Goal: Task Accomplishment & Management: Use online tool/utility

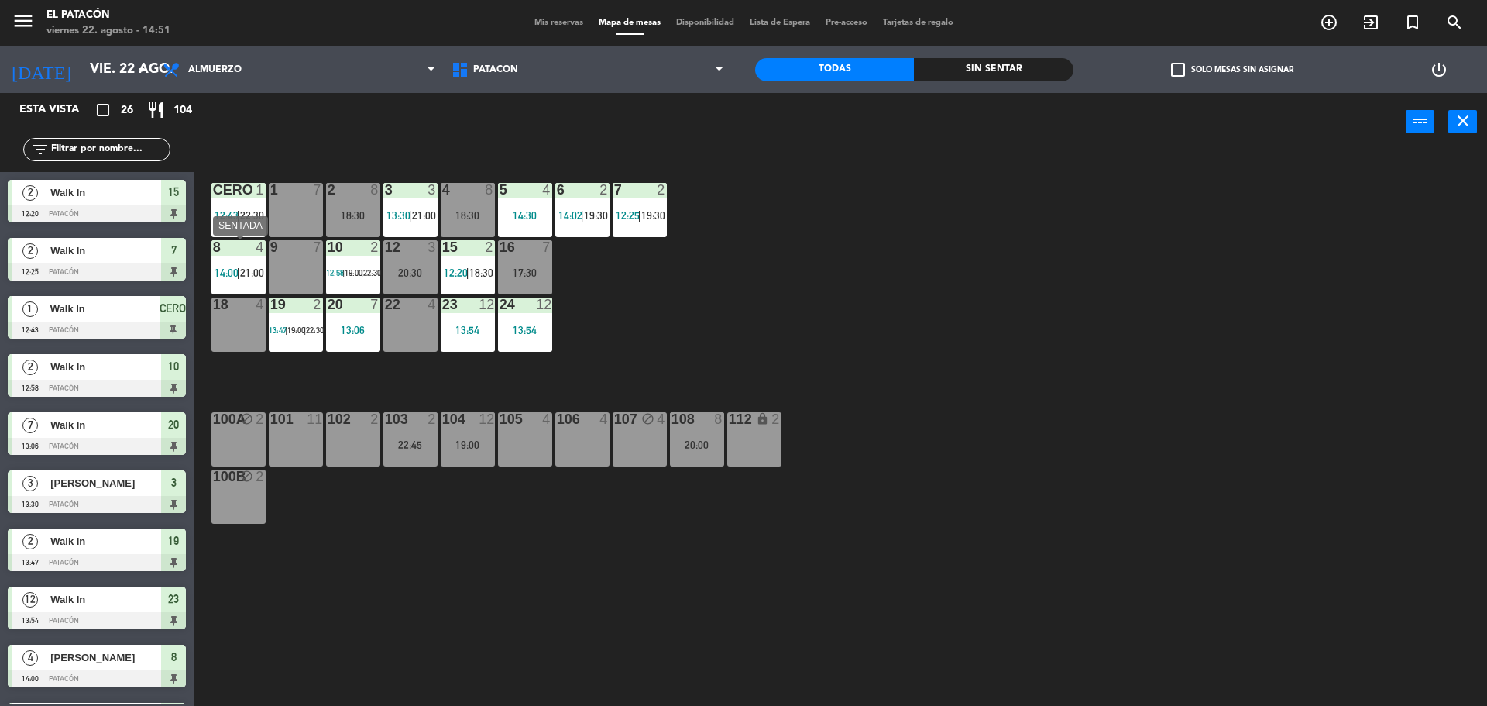
click at [230, 266] on span "14:00" at bounding box center [227, 272] width 24 height 12
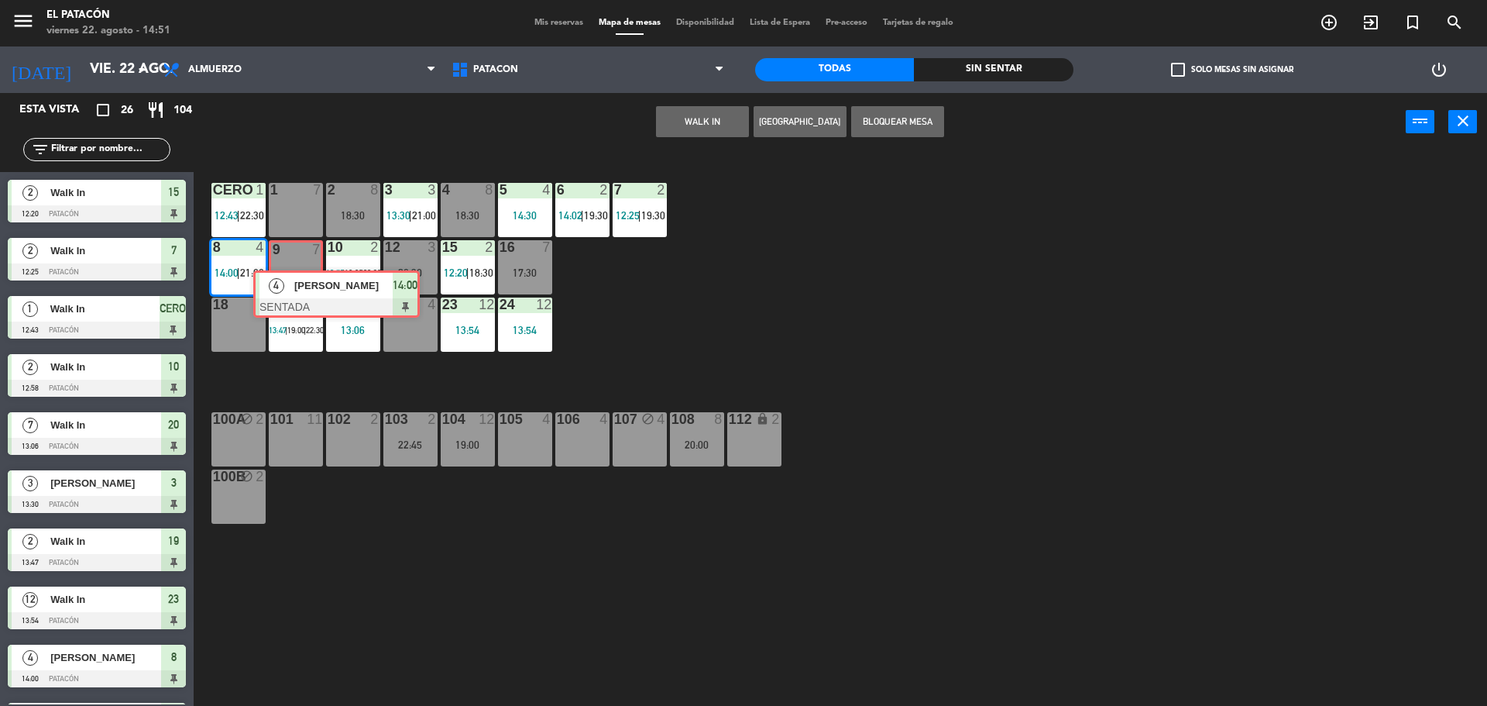
drag, startPoint x: 271, startPoint y: 311, endPoint x: 309, endPoint y: 278, distance: 50.5
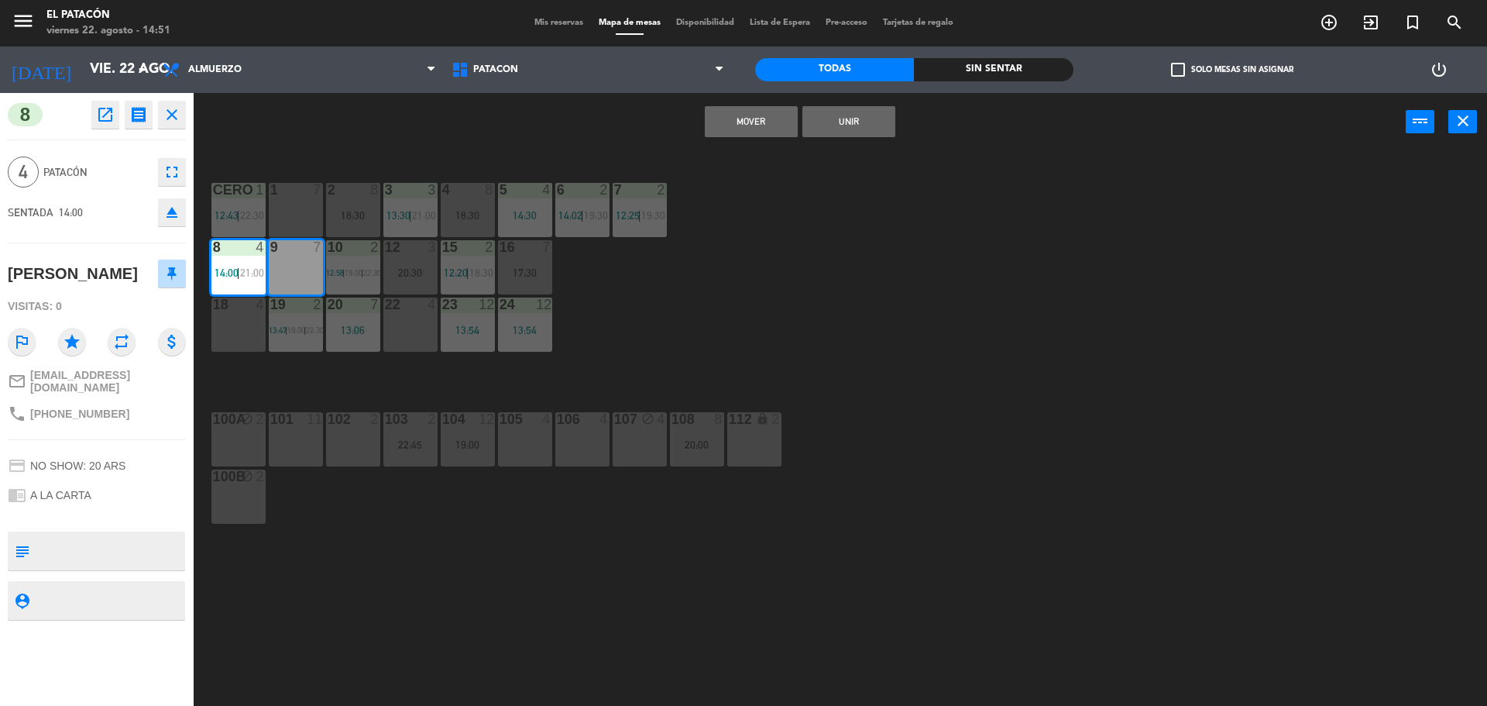
click at [770, 113] on button "Mover" at bounding box center [751, 121] width 93 height 31
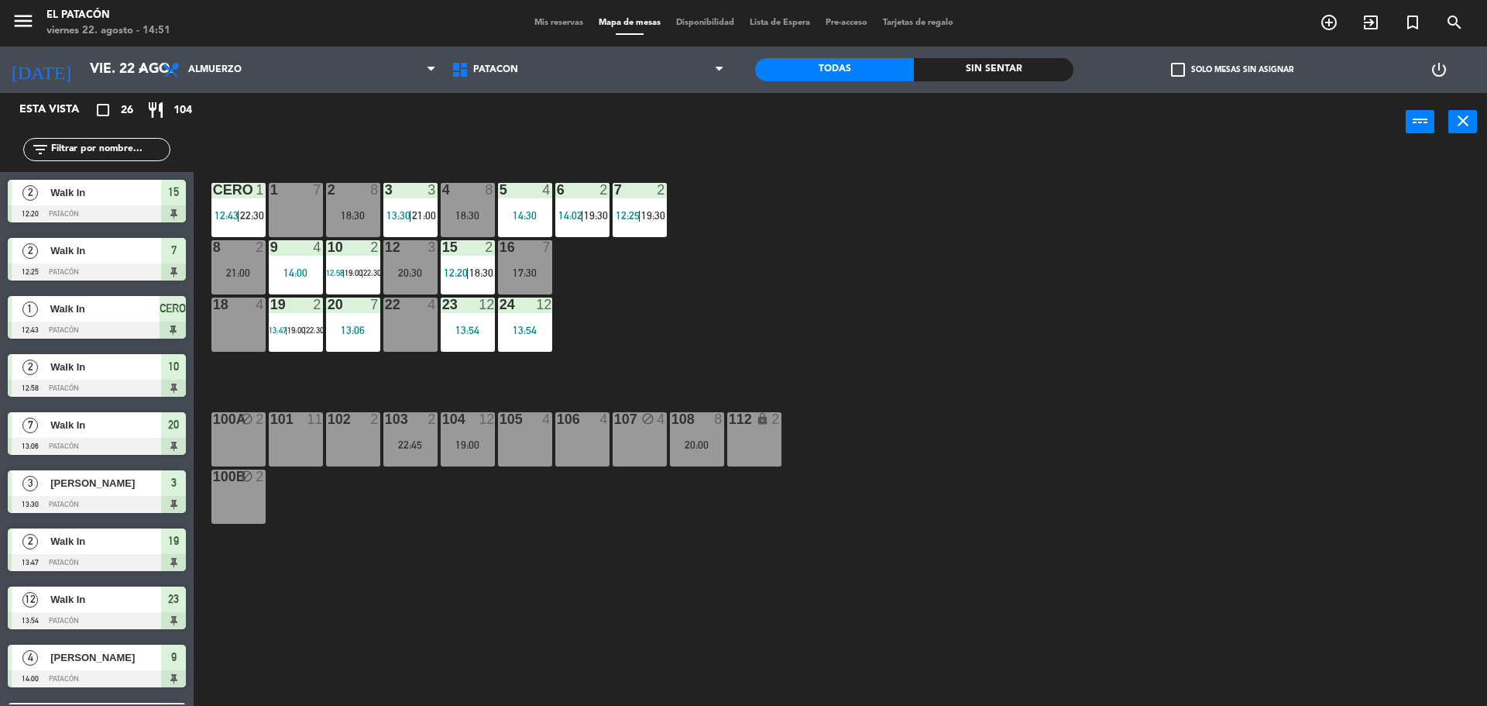
click at [802, 287] on div "1 7 2 8 18:30 3 3 13:30 | 21:00 4 8 18:30 5 4 14:30 6 2 14:02 | 19:30 7 2 12:25…" at bounding box center [847, 432] width 1279 height 555
click at [629, 215] on span "12:25" at bounding box center [628, 215] width 24 height 12
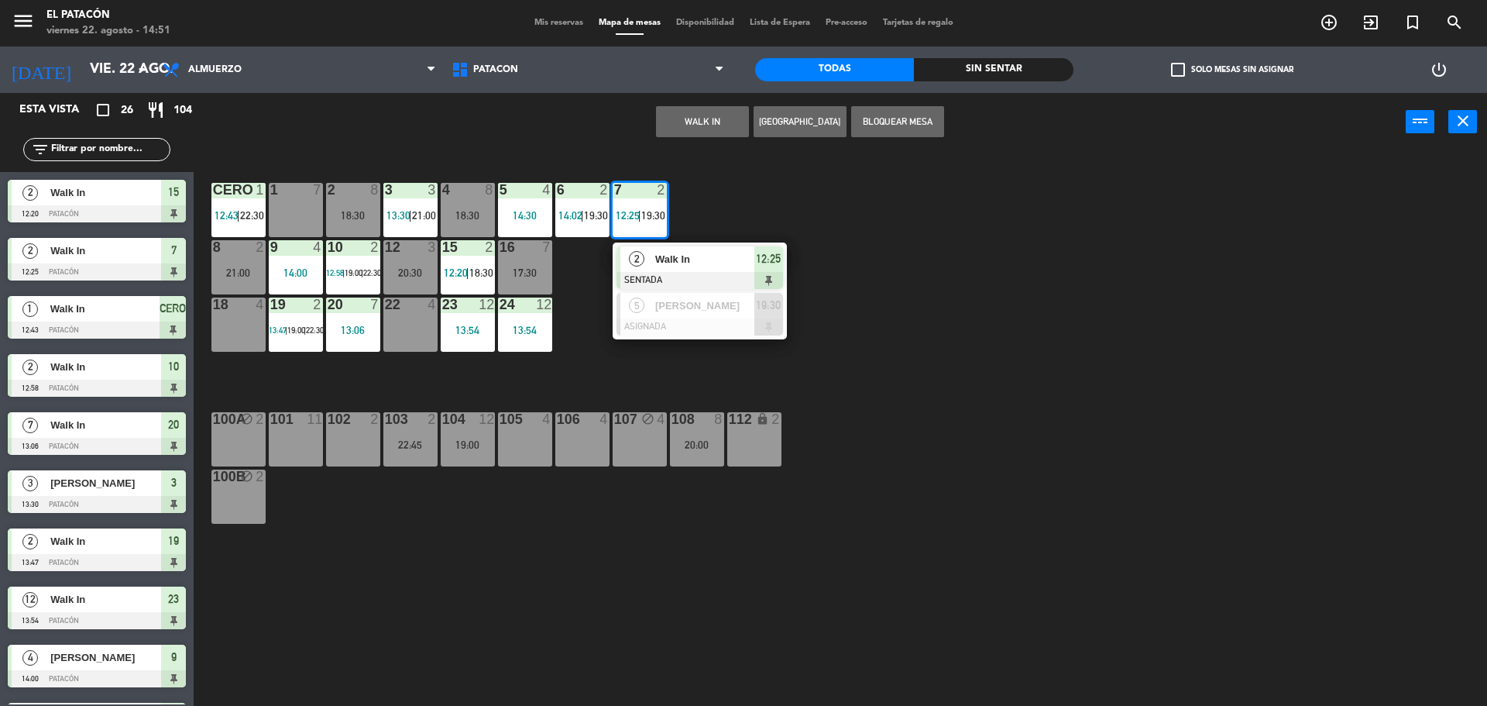
click at [675, 258] on span "Walk In" at bounding box center [704, 259] width 99 height 16
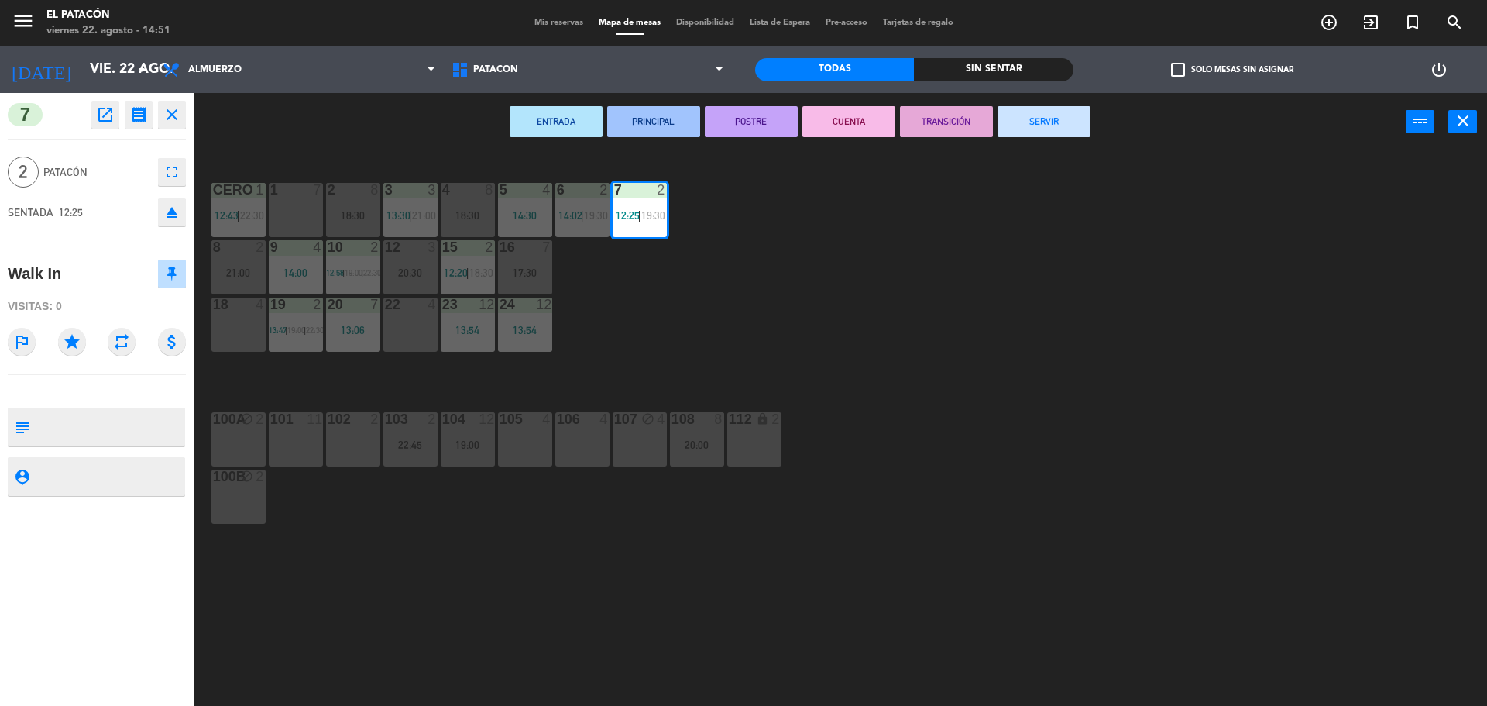
click at [1024, 129] on button "SERVIR" at bounding box center [1044, 121] width 93 height 31
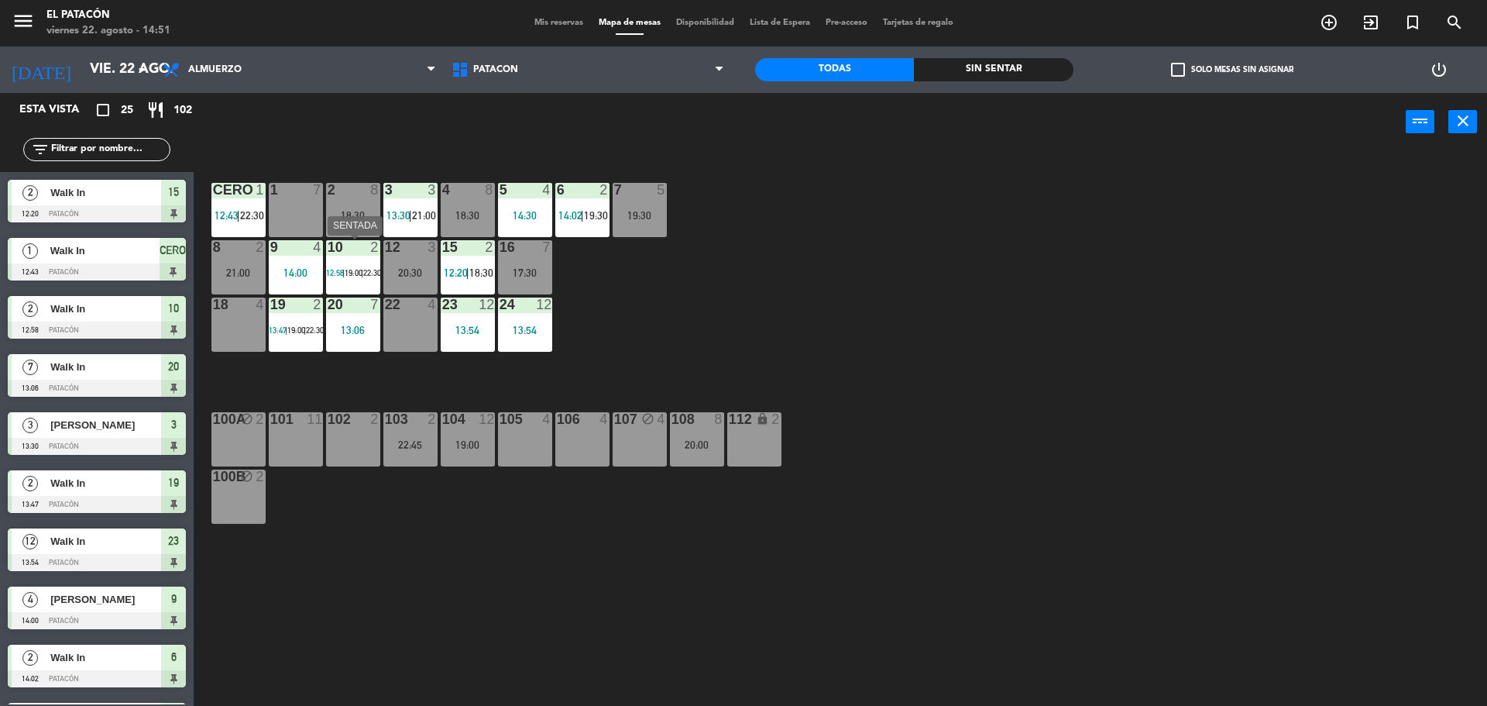
click at [336, 271] on span "12:58" at bounding box center [335, 272] width 18 height 9
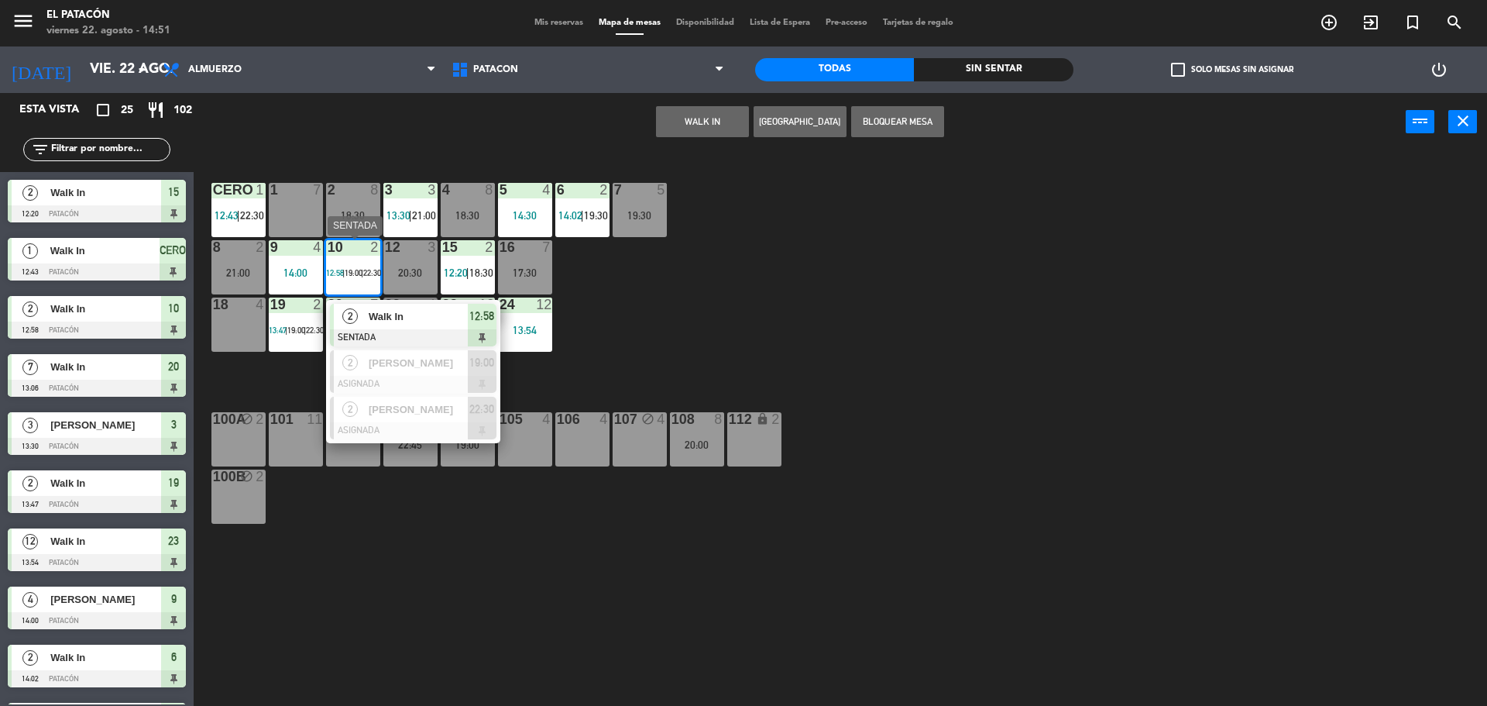
click at [379, 308] on span "Walk In" at bounding box center [418, 316] width 99 height 16
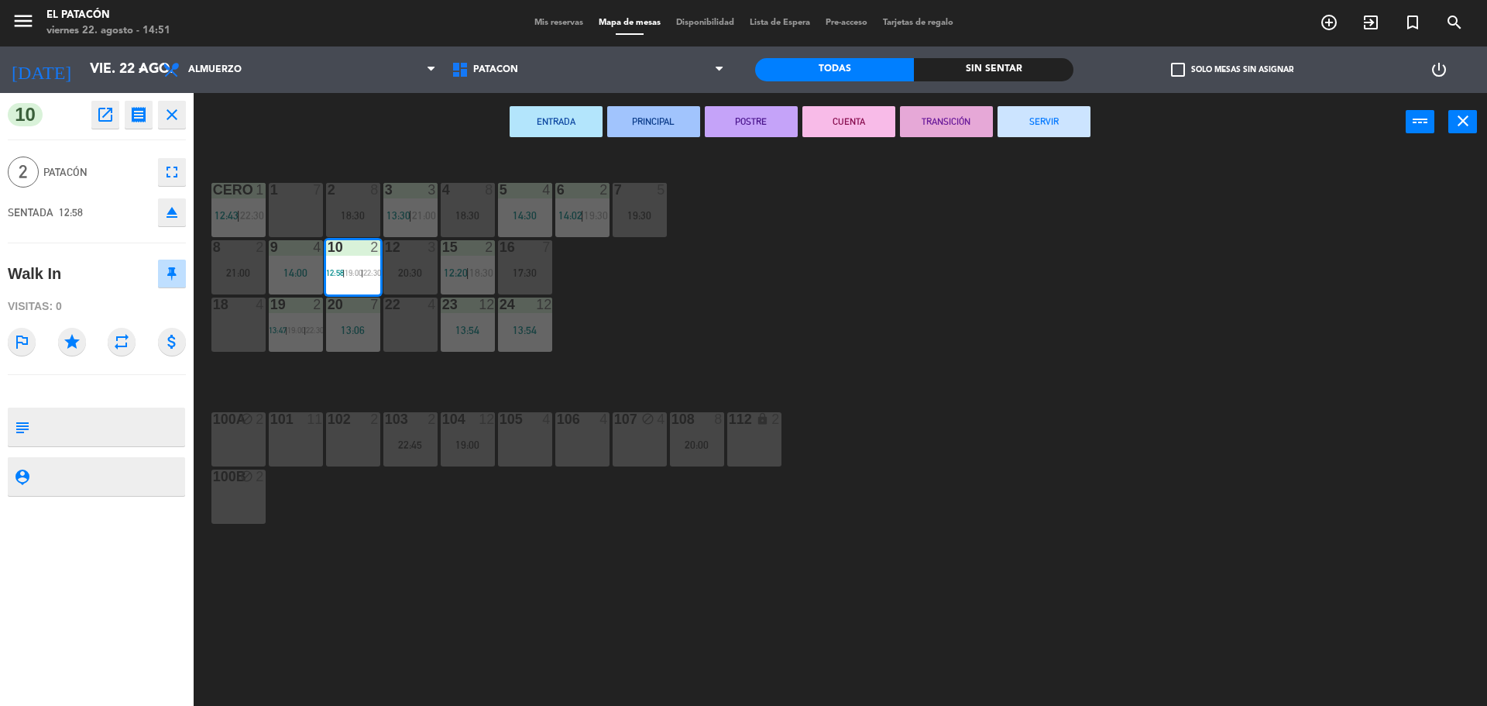
click at [1043, 125] on button "SERVIR" at bounding box center [1044, 121] width 93 height 31
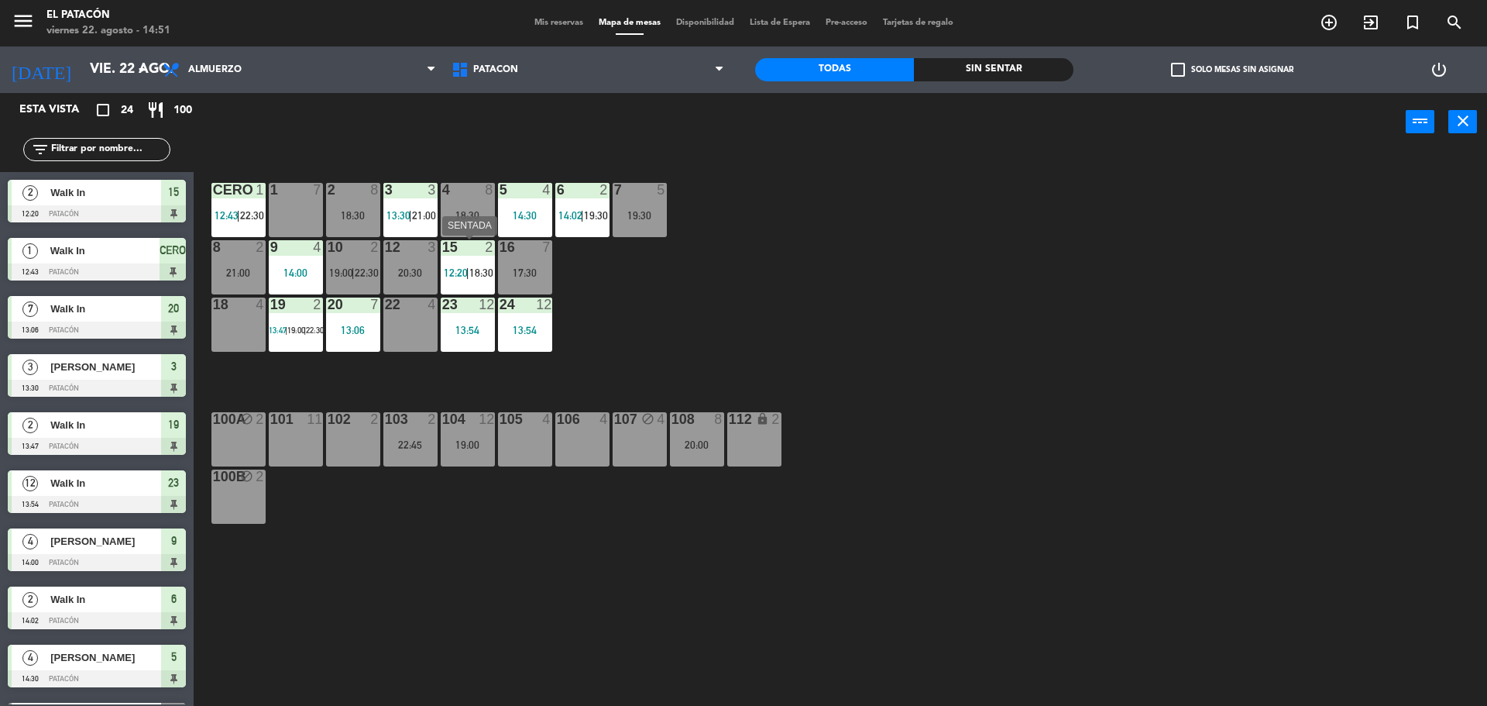
click at [462, 270] on span "12:20" at bounding box center [456, 272] width 24 height 12
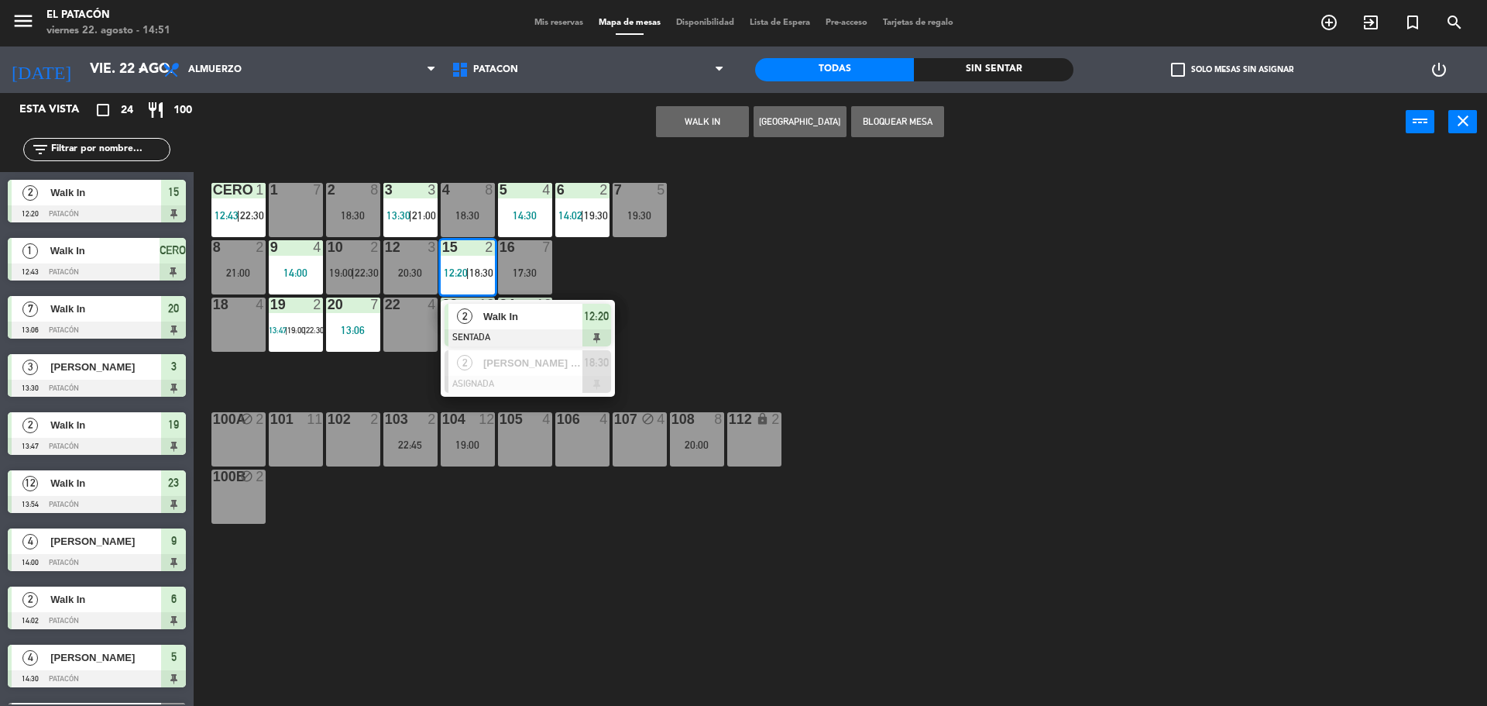
drag, startPoint x: 520, startPoint y: 318, endPoint x: 593, endPoint y: 299, distance: 75.4
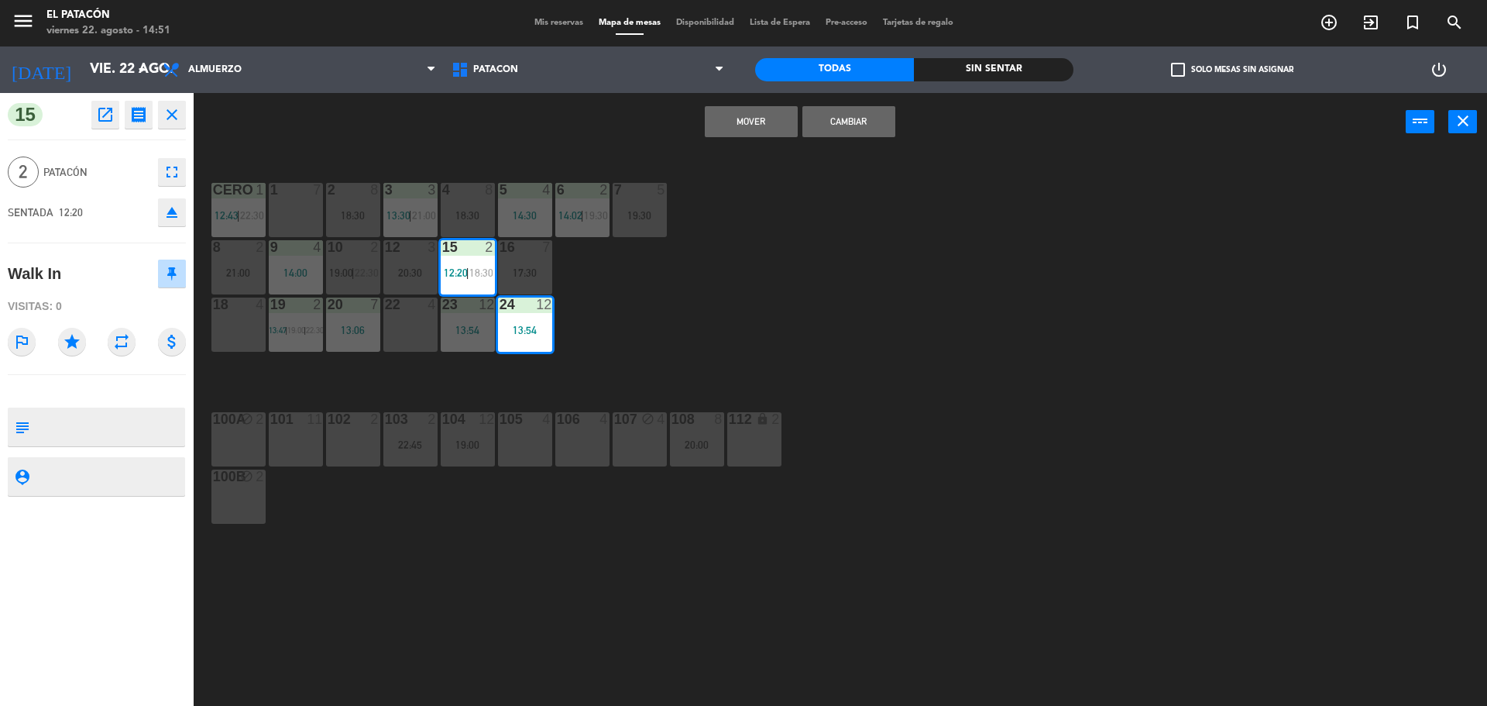
click at [800, 263] on div "1 7 2 8 18:30 3 3 13:30 | 21:00 4 8 18:30 5 4 14:30 6 2 14:02 | 19:30 7 5 19:30…" at bounding box center [847, 432] width 1279 height 555
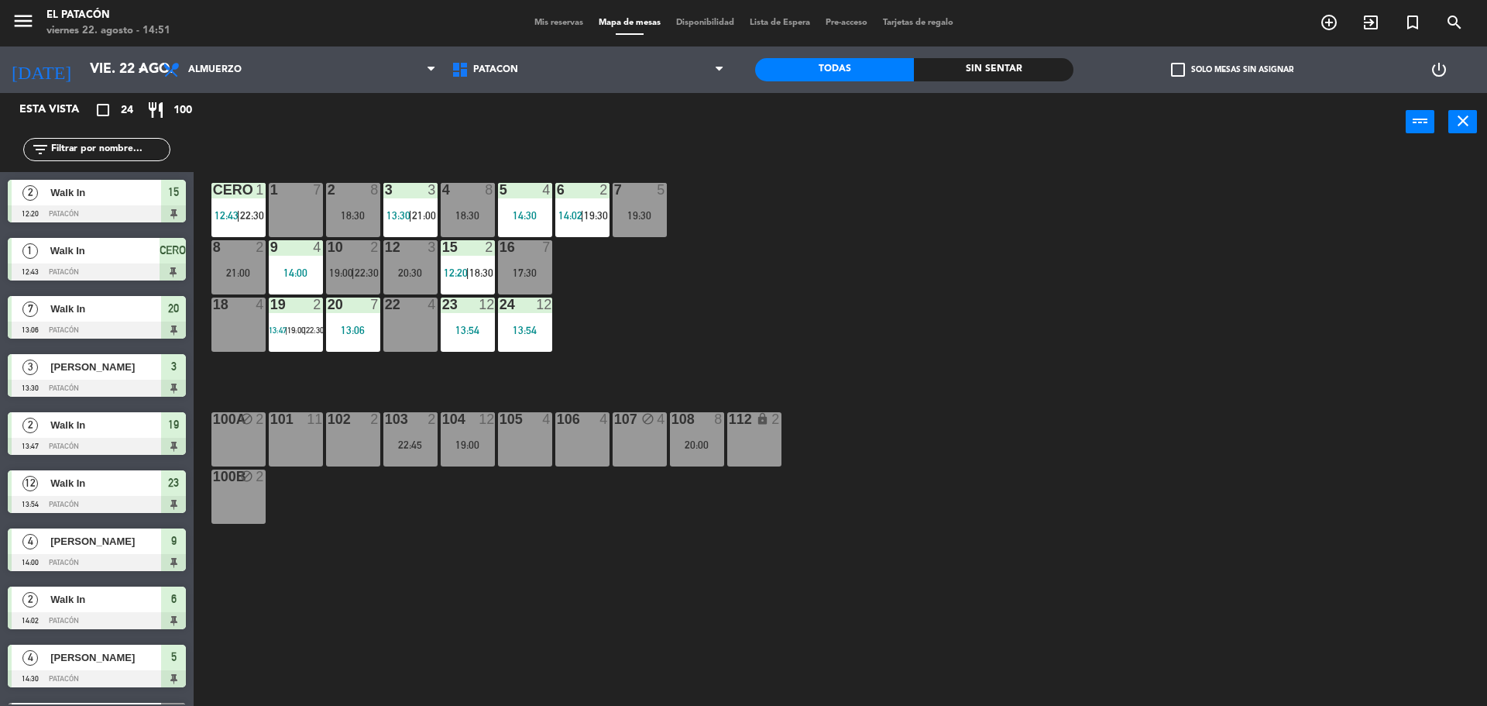
click at [460, 272] on span "12:20" at bounding box center [456, 272] width 24 height 12
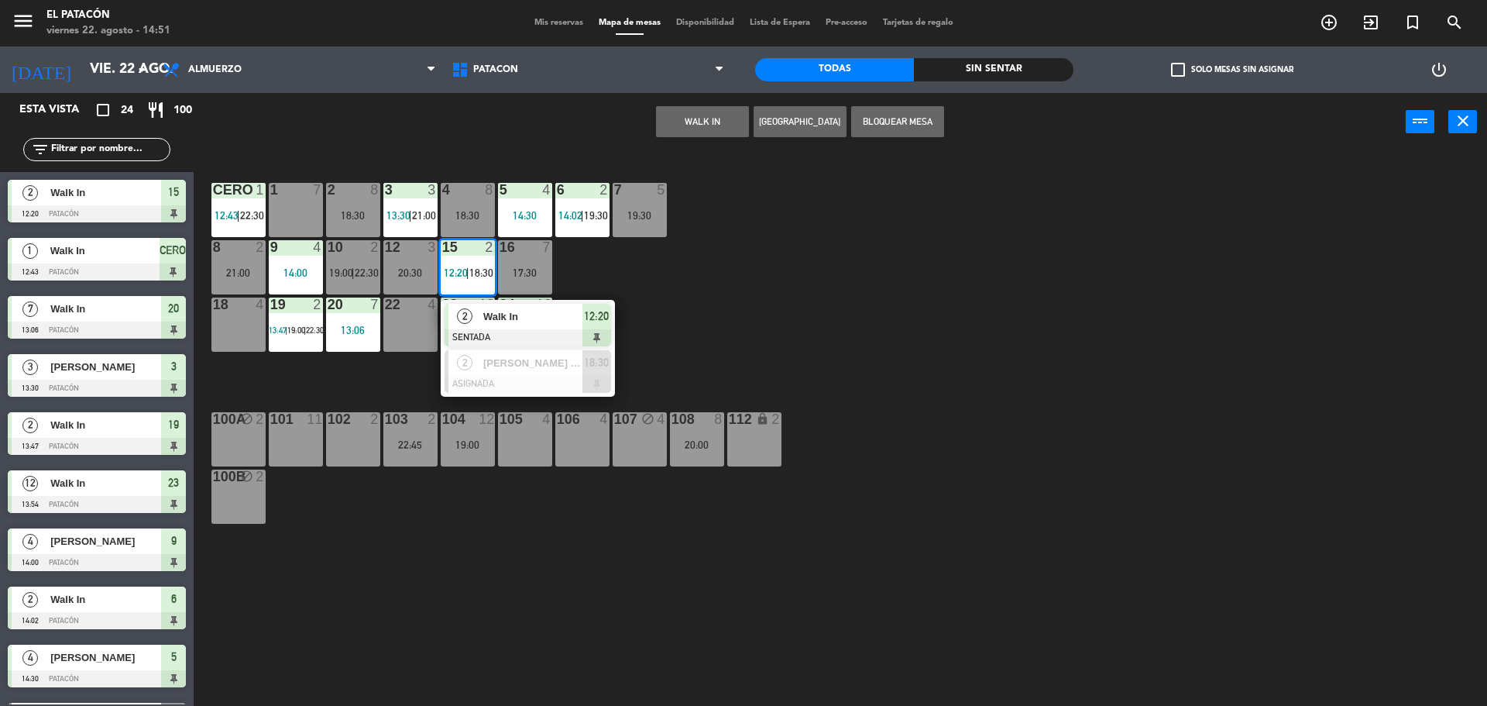
click at [502, 310] on span "Walk In" at bounding box center [532, 316] width 99 height 16
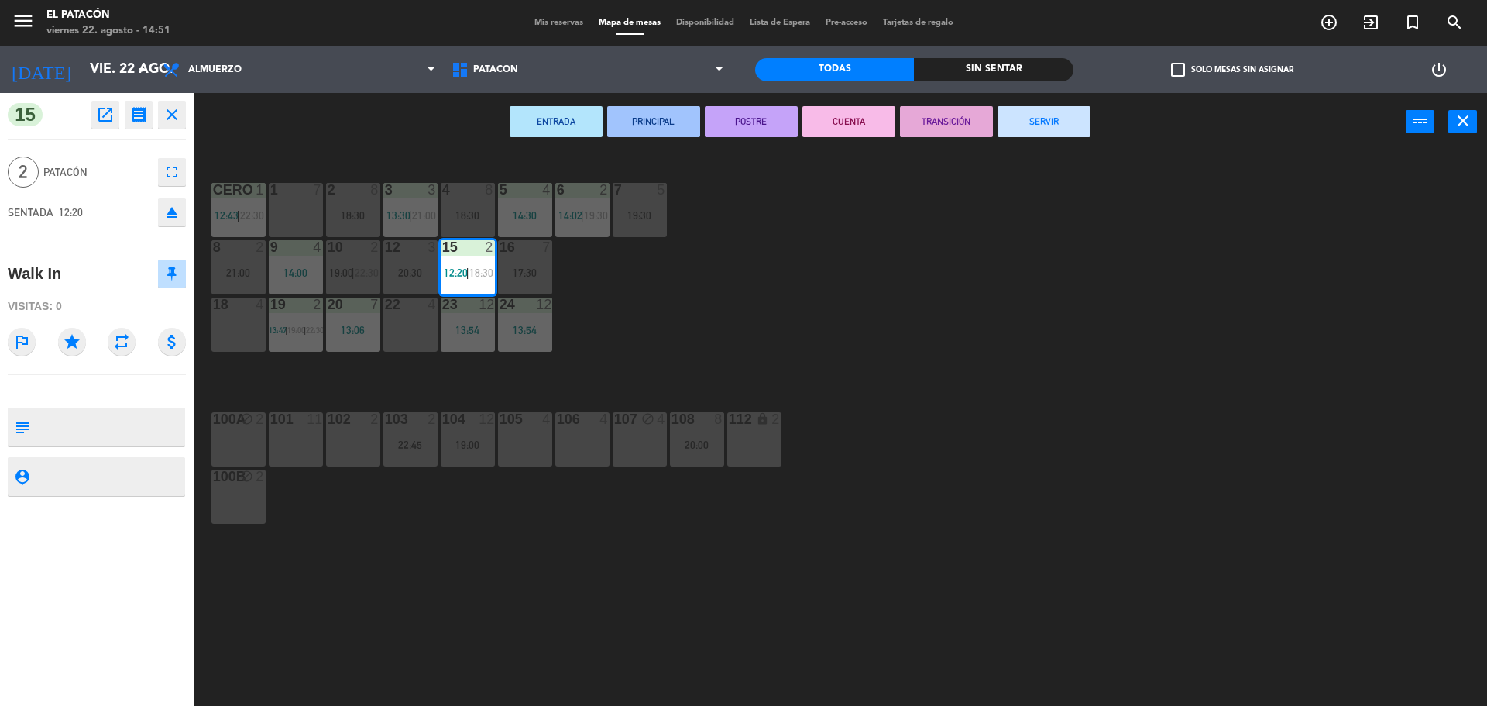
click at [1022, 127] on button "SERVIR" at bounding box center [1044, 121] width 93 height 31
